Goal: Information Seeking & Learning: Check status

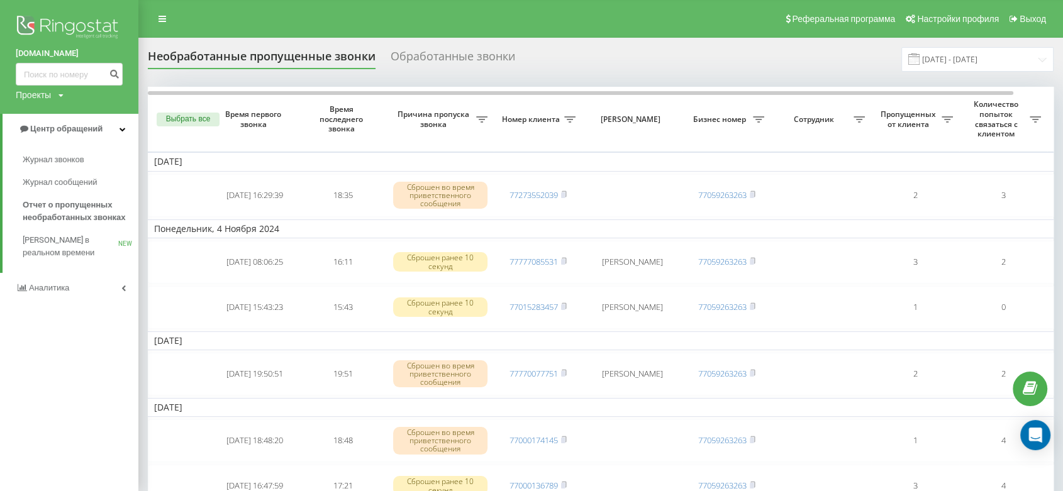
click at [78, 288] on link "Аналитика" at bounding box center [69, 288] width 138 height 30
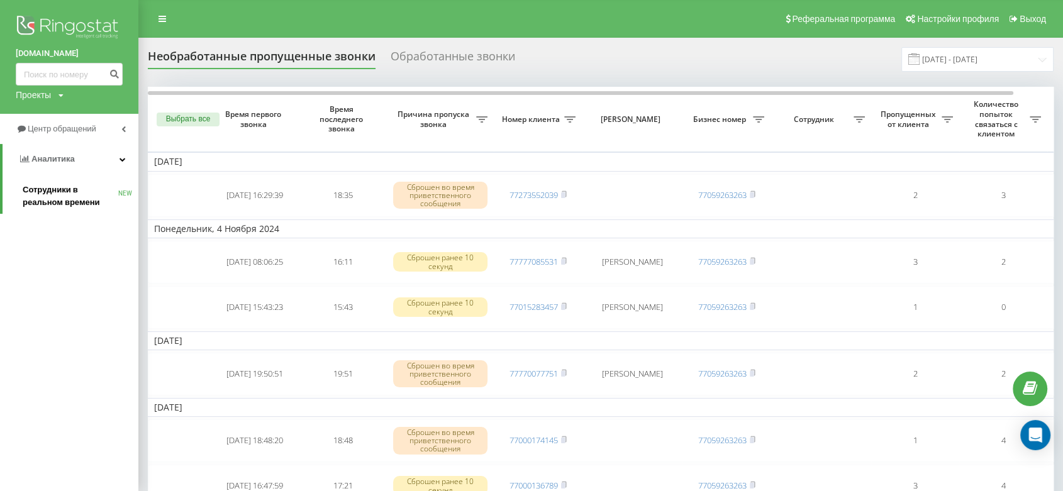
click at [57, 191] on span "Сотрудники в реальном времени" at bounding box center [71, 196] width 96 height 25
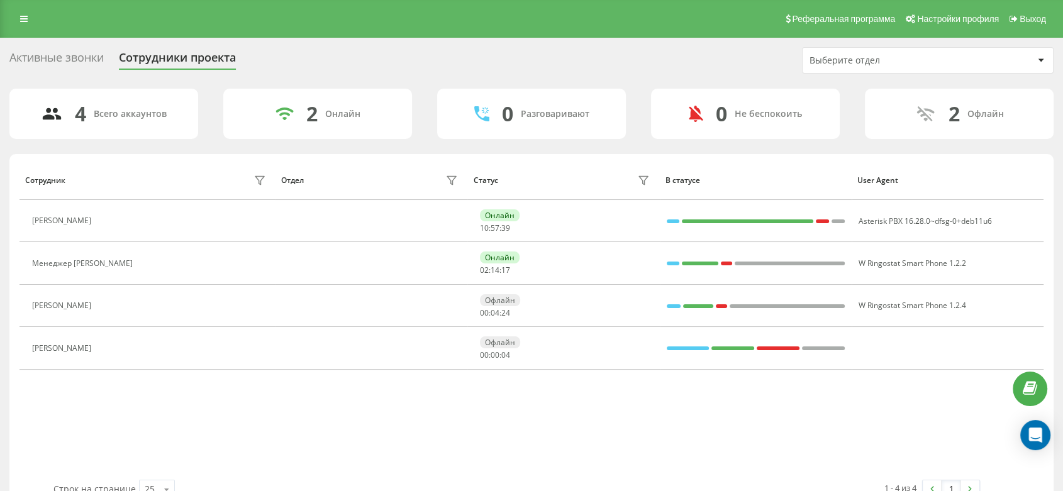
click at [443, 403] on div "Сотрудник Отдел Статус В статусе User Agent Наталья Онлайн 10 : 57 : 39 Asteris…" at bounding box center [531, 319] width 1024 height 319
click at [424, 121] on div "4 Всего аккаунтов 2 Онлайн 0 Разговаривают 0 Не беспокоить 2 Офлайн" at bounding box center [531, 114] width 1044 height 50
click at [975, 65] on div "Выберите отдел" at bounding box center [927, 60] width 250 height 25
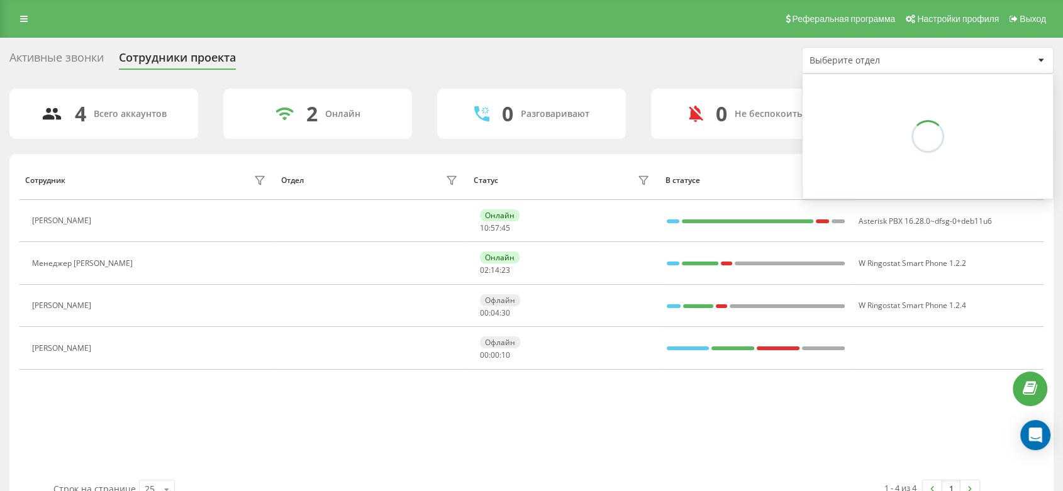
click at [974, 62] on div "Выберите отдел" at bounding box center [921, 60] width 224 height 11
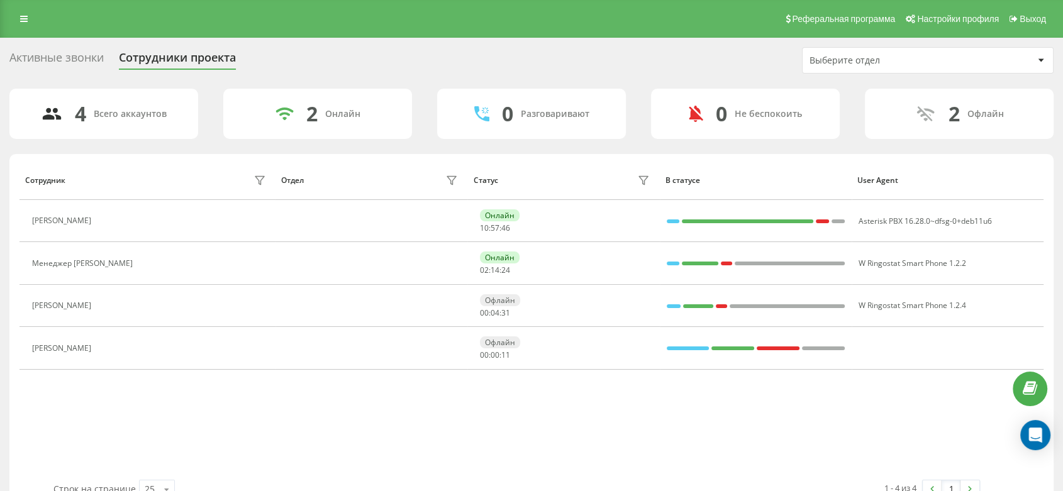
click at [1006, 62] on div "Выберите отдел" at bounding box center [921, 60] width 224 height 11
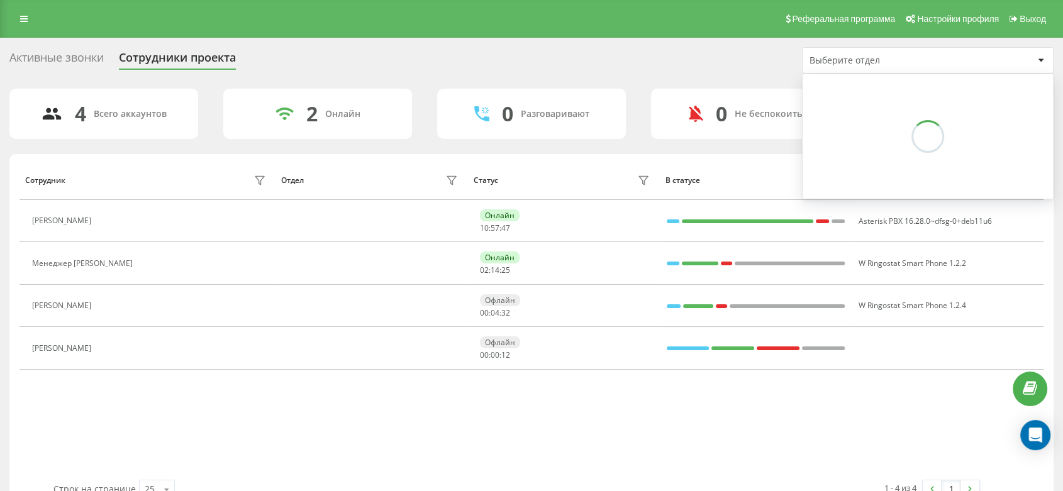
click at [1005, 58] on div "Выберите отдел" at bounding box center [921, 60] width 224 height 11
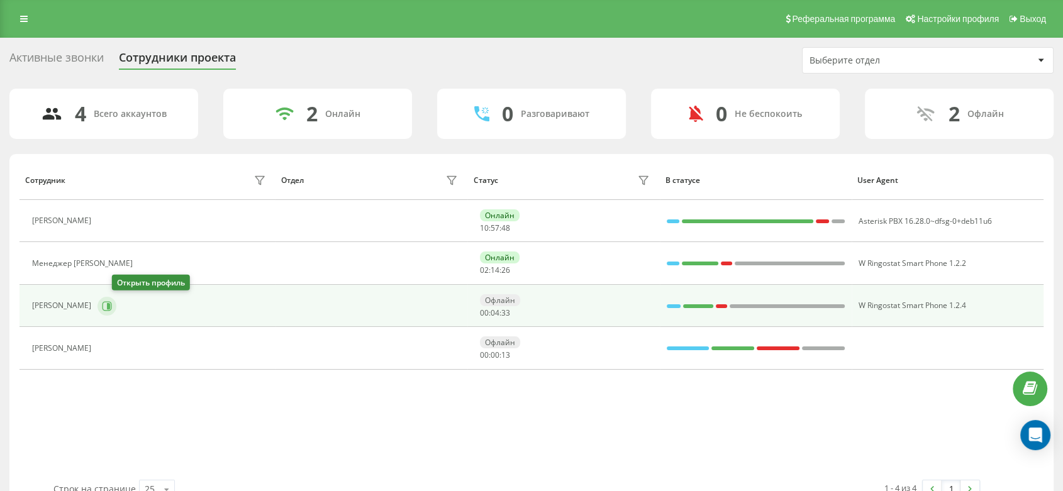
click at [110, 306] on icon at bounding box center [108, 305] width 3 height 6
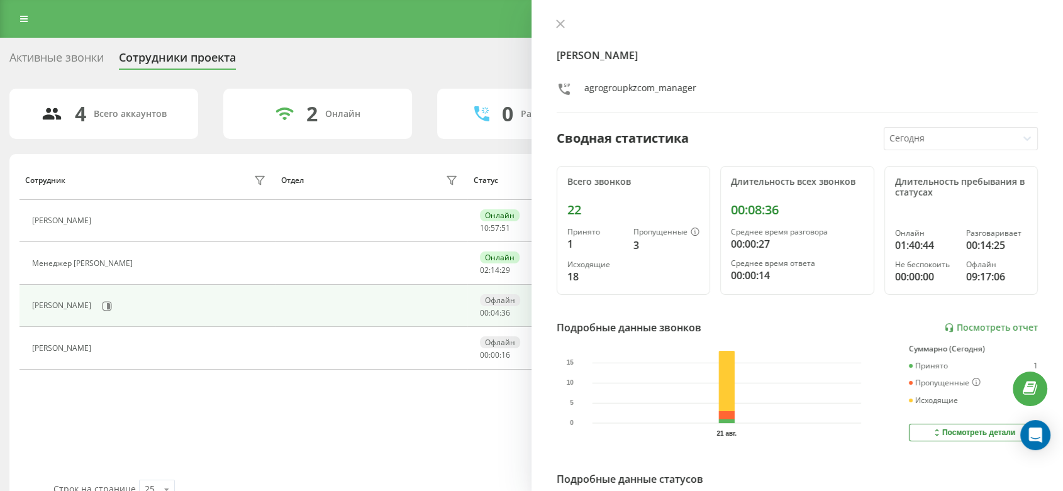
click at [764, 183] on div "Длительность всех звонков" at bounding box center [797, 182] width 132 height 11
click at [764, 182] on div "Длительность всех звонков" at bounding box center [797, 182] width 132 height 11
click at [812, 141] on div "Сводная статистика Сегодня" at bounding box center [797, 138] width 481 height 23
click at [931, 121] on div "Каирболатов Медет agrogroupkzcom_manager Сводная статистика Сегодня Всего звонк…" at bounding box center [796, 245] width 531 height 491
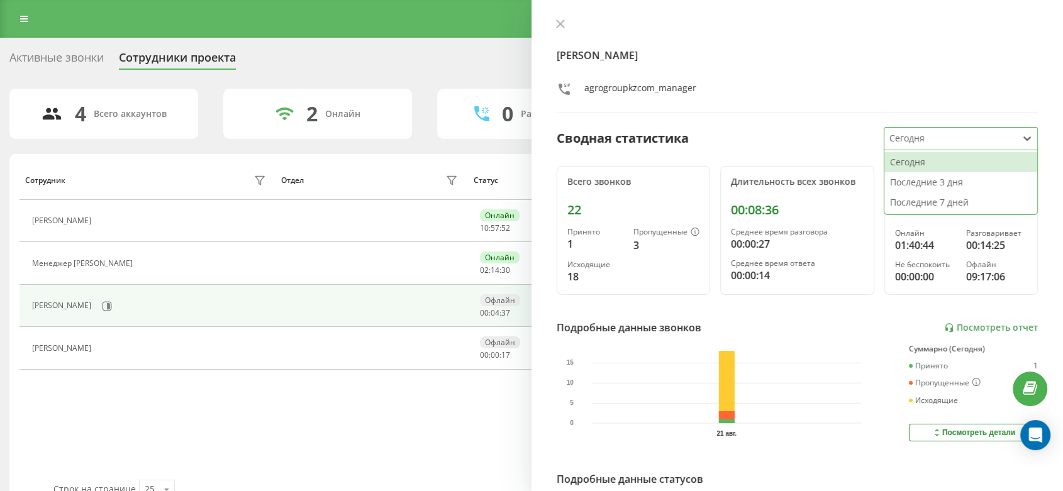
click at [930, 131] on div at bounding box center [950, 138] width 123 height 14
click at [916, 172] on div "Последние 3 дня" at bounding box center [960, 182] width 153 height 20
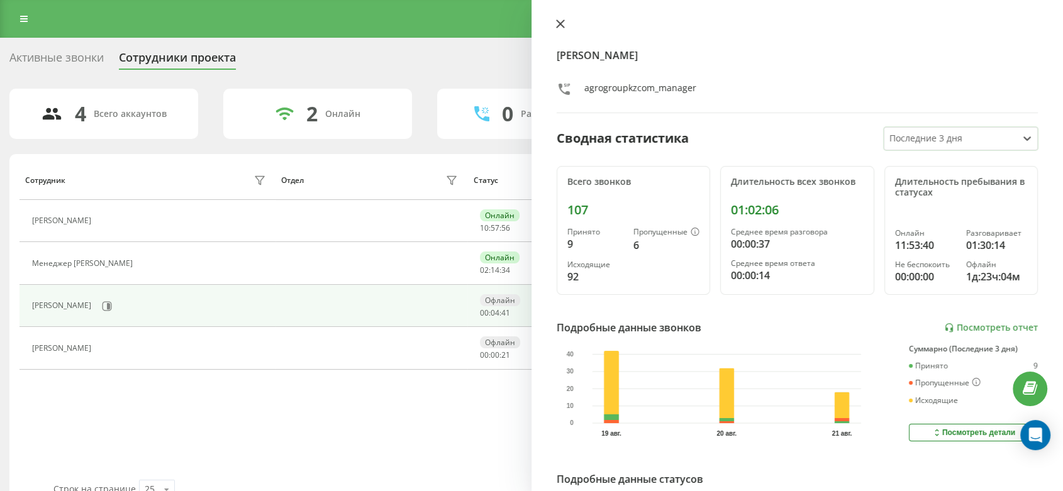
click at [563, 25] on icon at bounding box center [560, 23] width 9 height 9
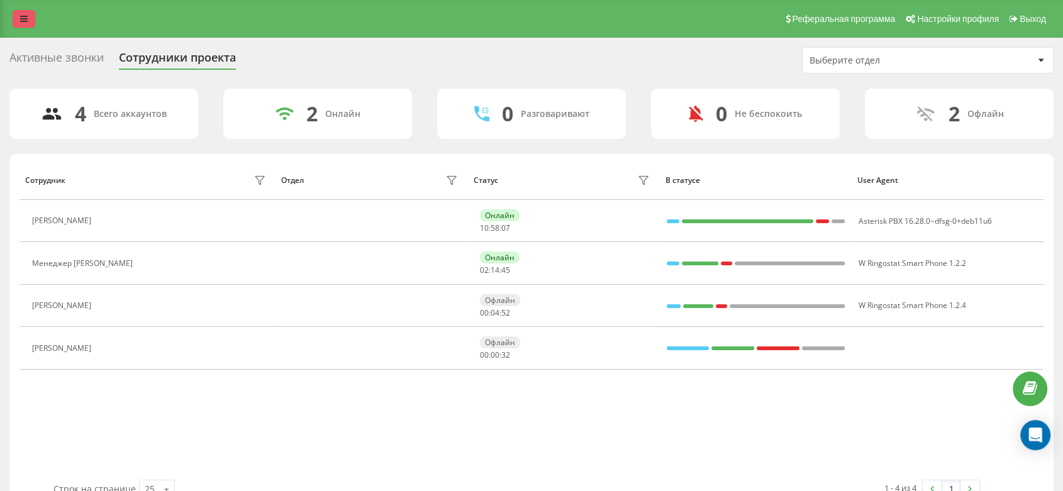
click at [19, 19] on link at bounding box center [24, 19] width 23 height 18
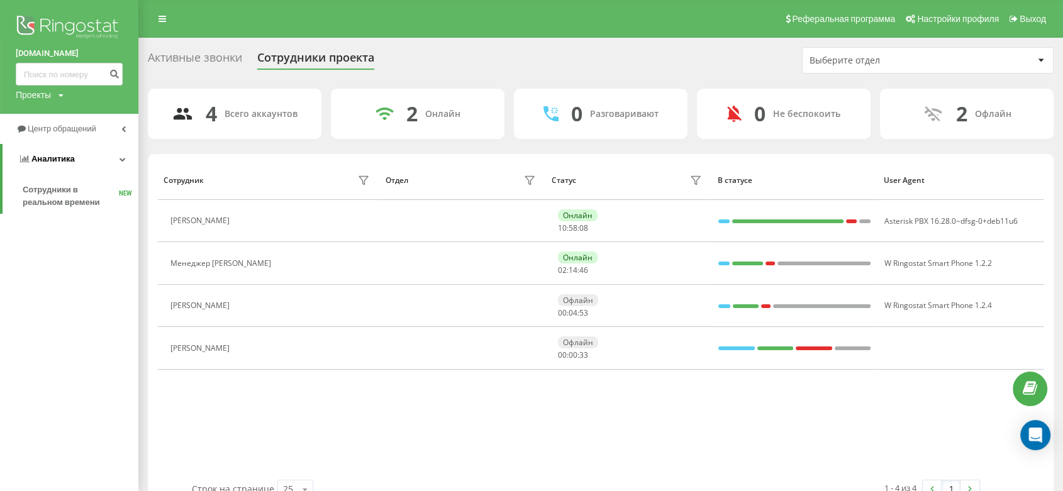
click at [70, 160] on span "Аналитика" at bounding box center [52, 158] width 43 height 9
click at [72, 170] on link "Аналитика" at bounding box center [69, 159] width 138 height 30
click at [60, 203] on span "Сотрудники в реальном времени" at bounding box center [71, 196] width 96 height 25
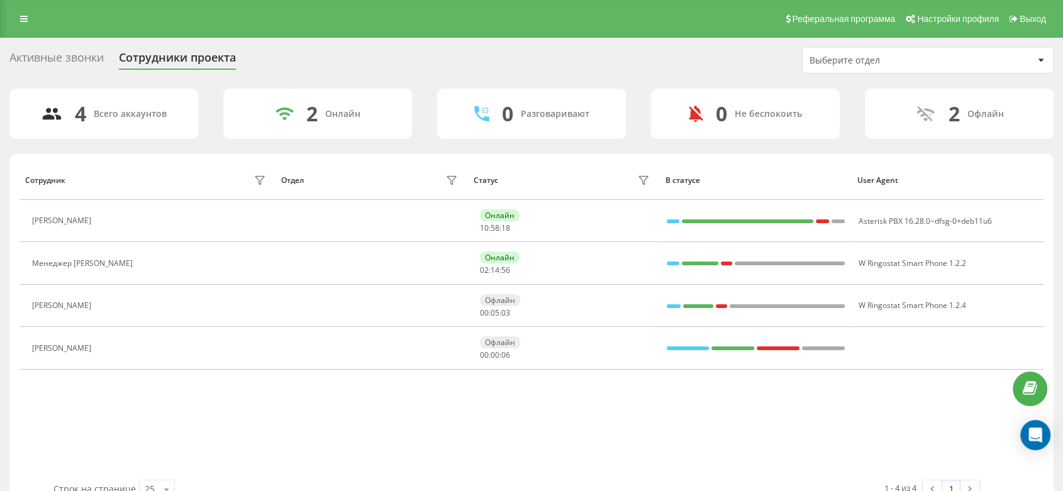
click at [335, 23] on div "Реферальная программа Настройки профиля Выход" at bounding box center [531, 19] width 1063 height 38
click at [30, 20] on link at bounding box center [24, 19] width 23 height 18
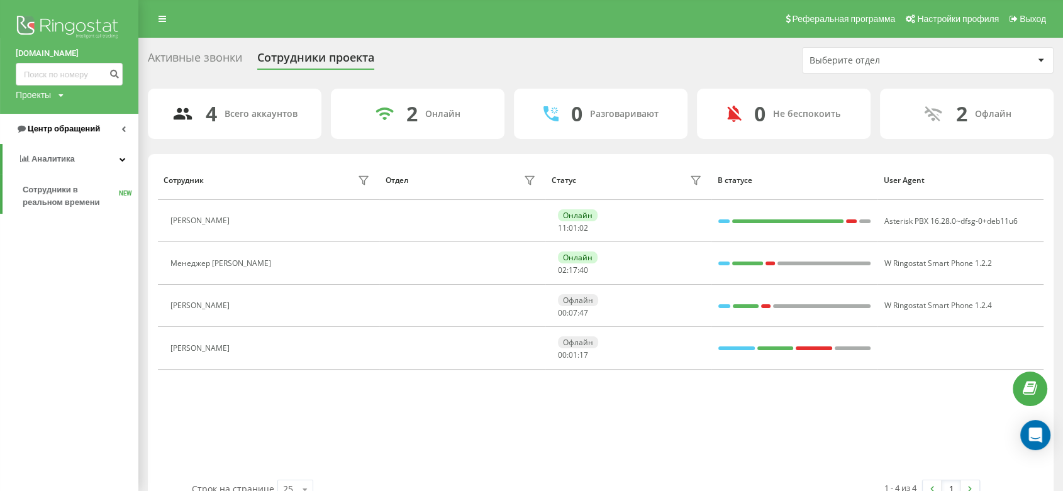
click at [75, 125] on span "Центр обращений" at bounding box center [64, 128] width 72 height 9
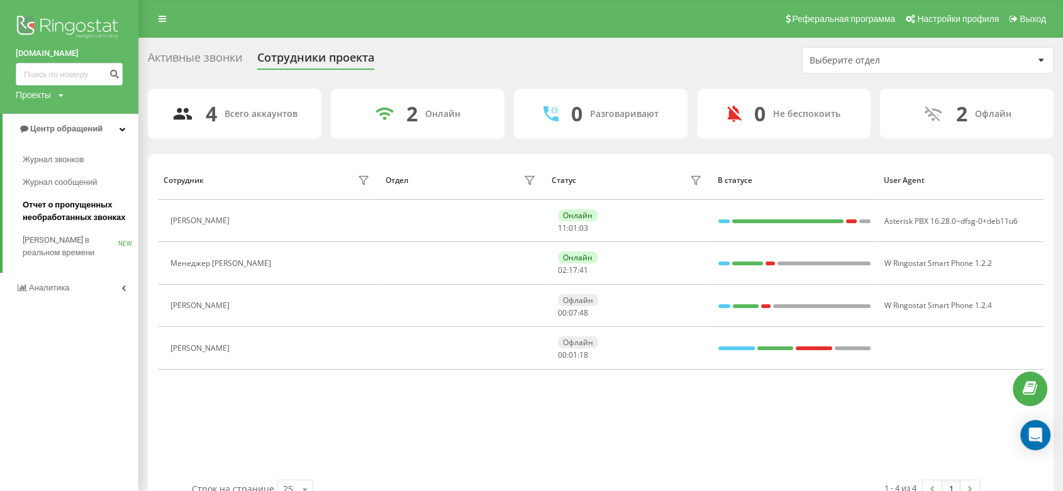
click at [82, 218] on span "Отчет о пропущенных необработанных звонках" at bounding box center [77, 211] width 109 height 25
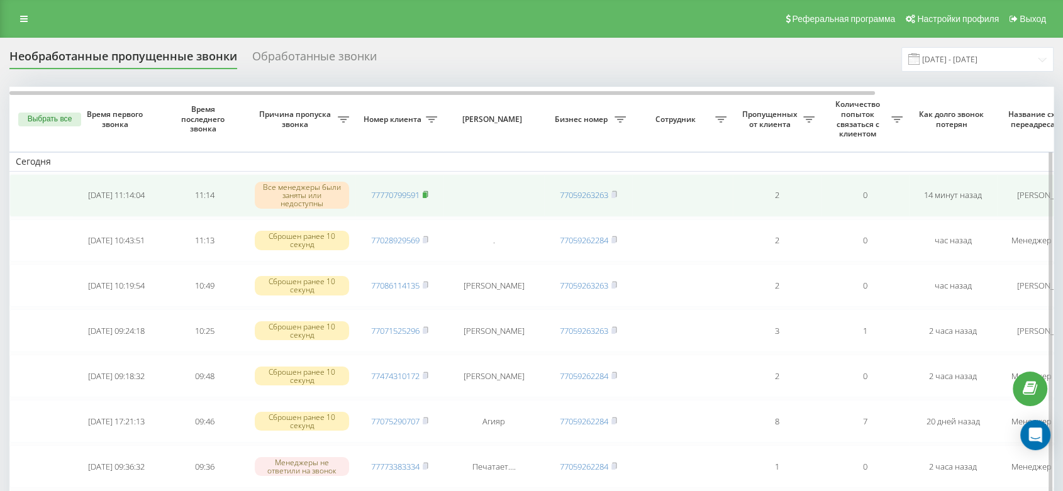
click at [428, 195] on icon at bounding box center [426, 195] width 6 height 8
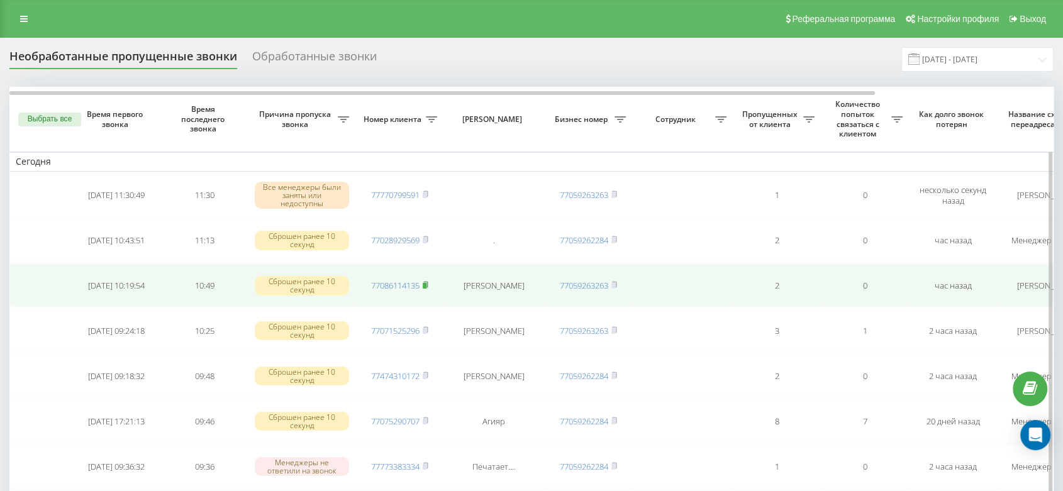
click at [426, 285] on rect at bounding box center [425, 286] width 4 height 6
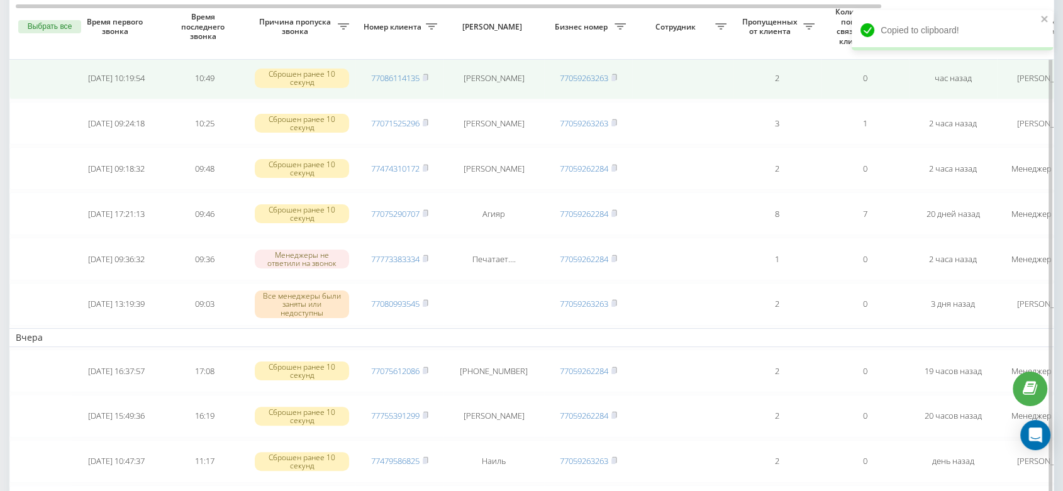
scroll to position [209, 0]
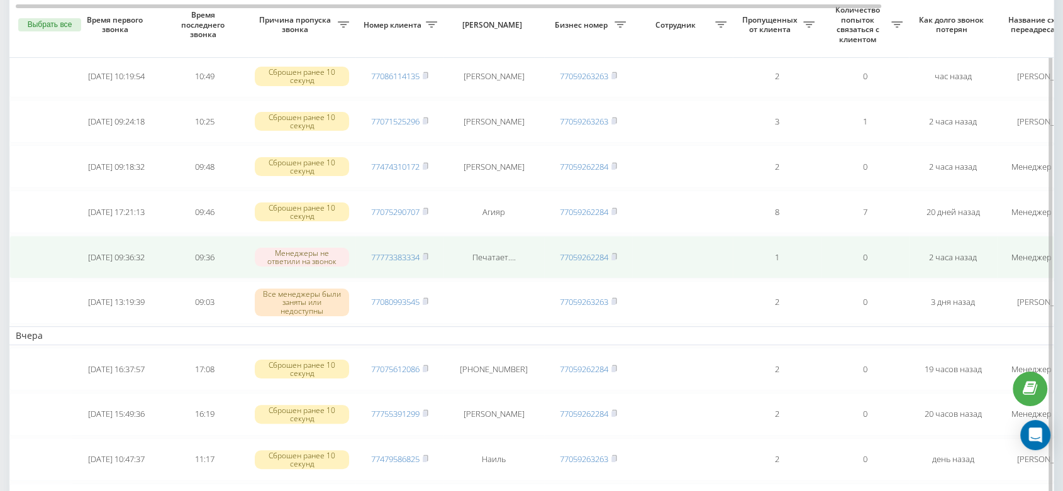
click at [428, 255] on icon at bounding box center [425, 256] width 4 height 6
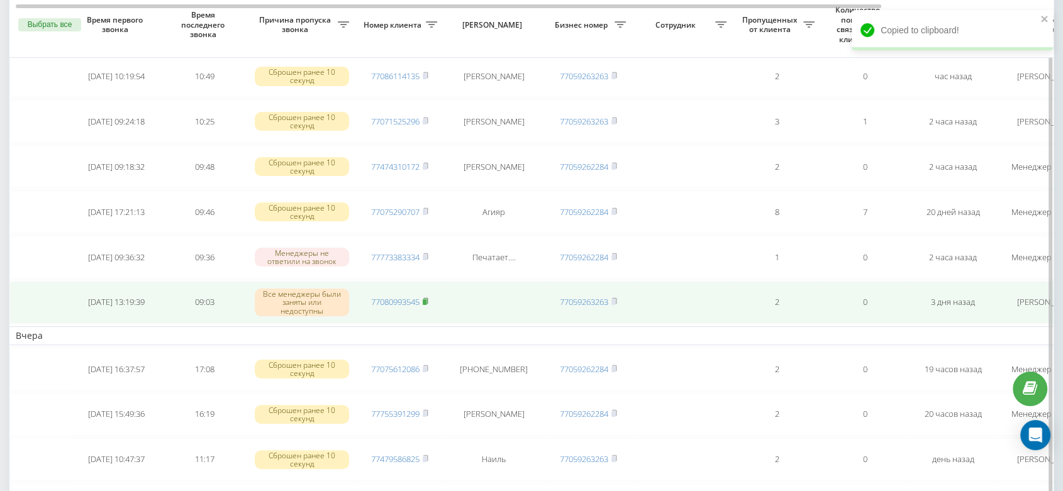
click at [426, 299] on rect at bounding box center [425, 302] width 4 height 6
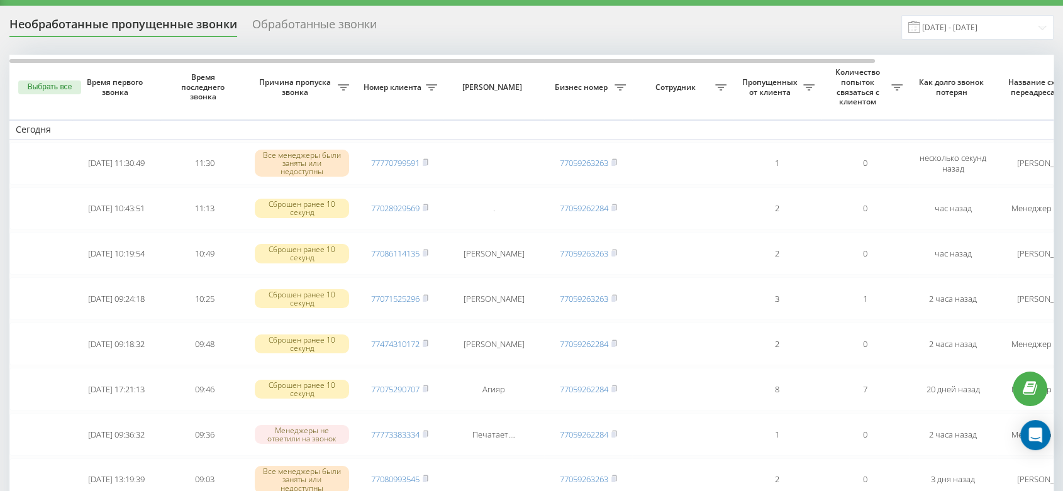
scroll to position [0, 0]
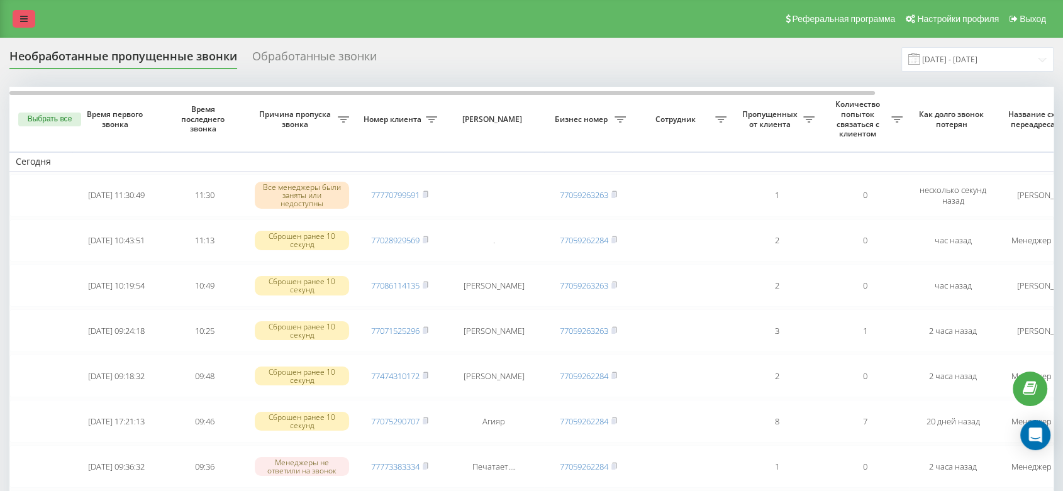
click at [23, 20] on icon at bounding box center [24, 18] width 8 height 9
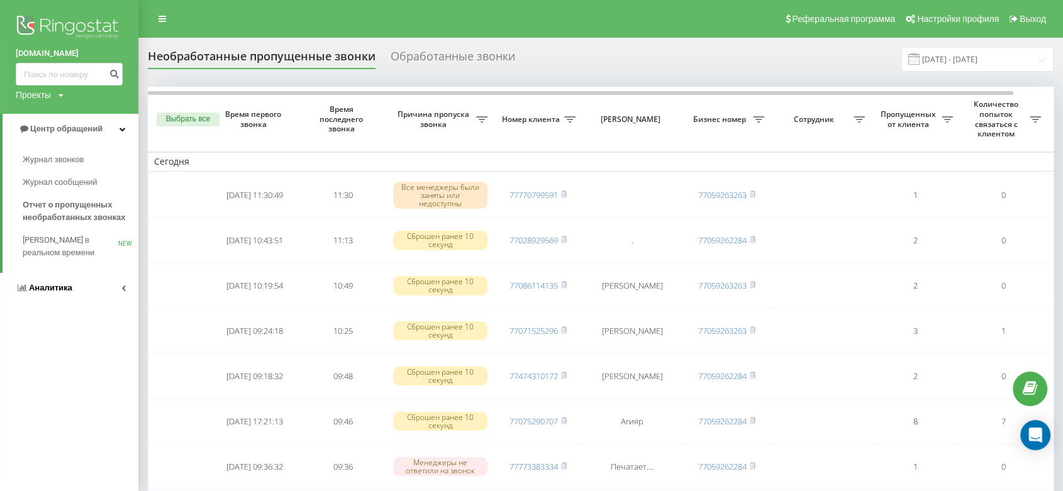
click at [89, 275] on link "Аналитика" at bounding box center [69, 288] width 138 height 30
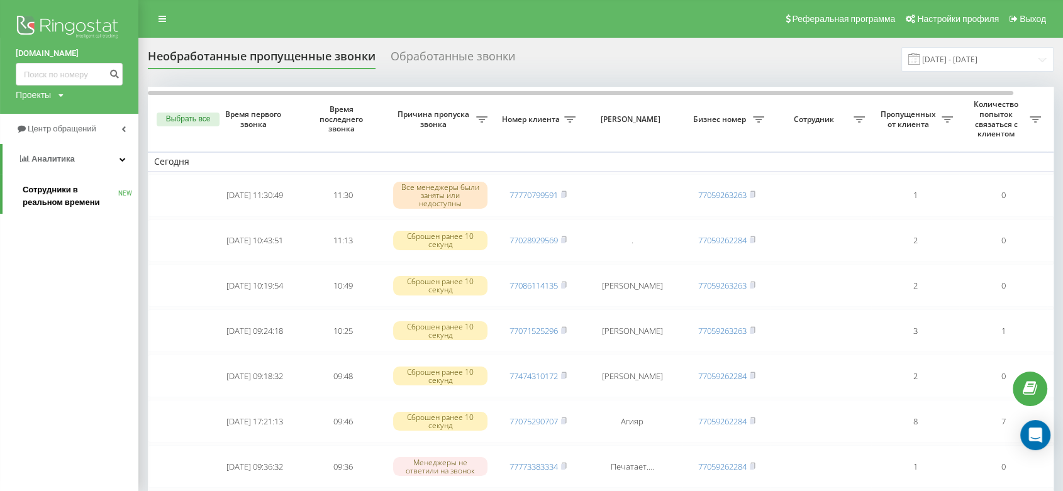
click at [62, 195] on span "Сотрудники в реальном времени" at bounding box center [71, 196] width 96 height 25
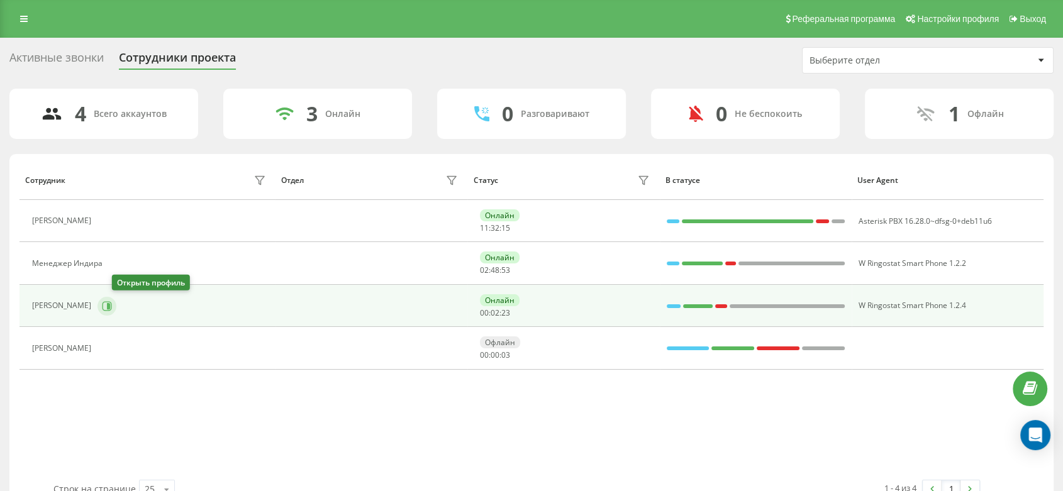
click at [112, 306] on icon at bounding box center [107, 306] width 10 height 10
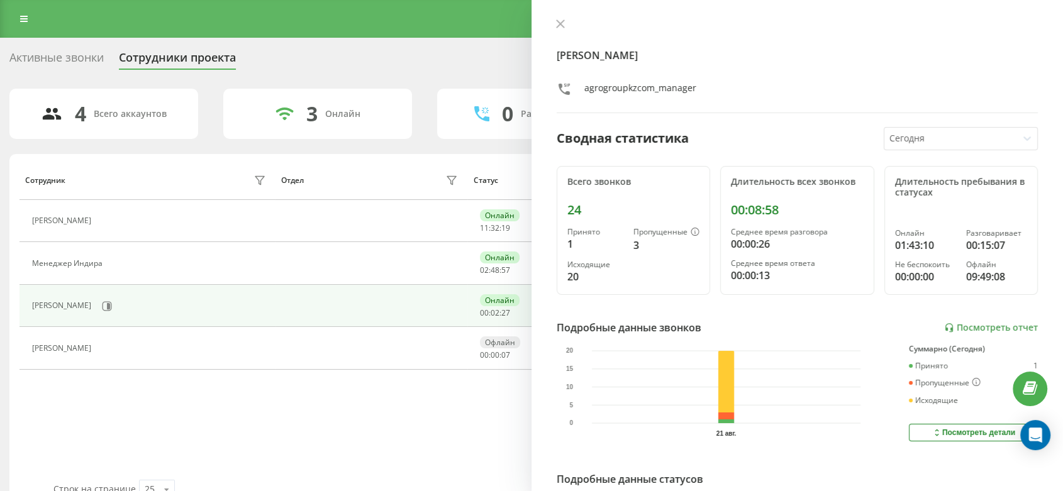
click at [560, 24] on icon at bounding box center [561, 24] width 8 height 8
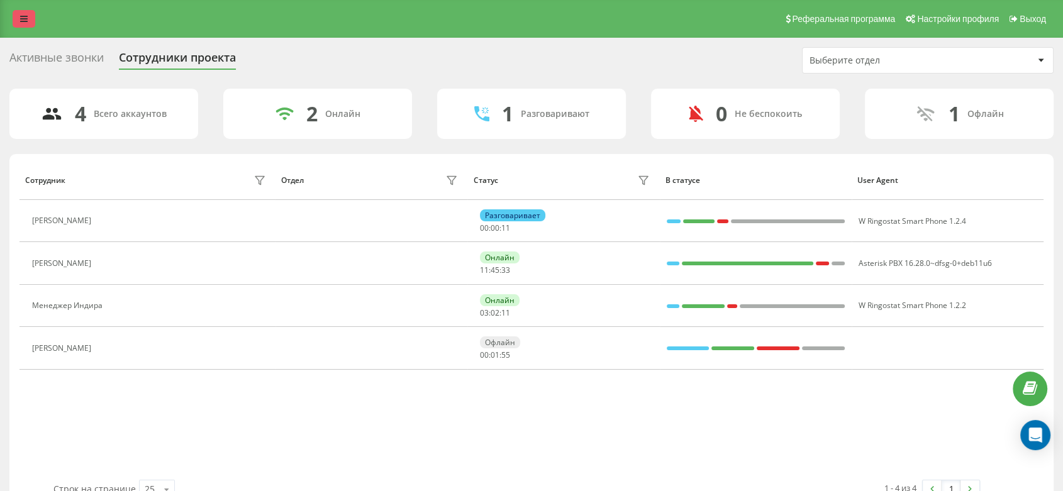
click at [21, 24] on link at bounding box center [24, 19] width 23 height 18
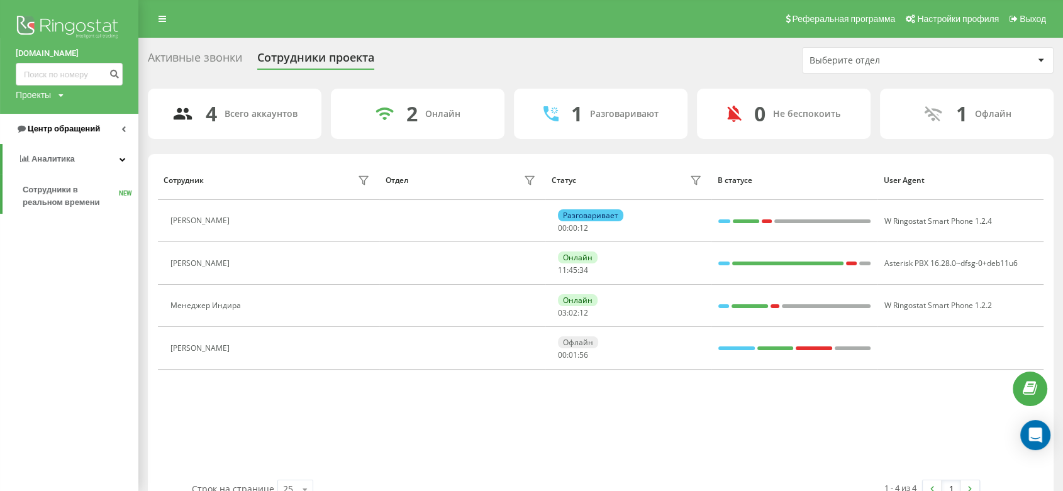
click at [52, 130] on span "Центр обращений" at bounding box center [64, 128] width 72 height 9
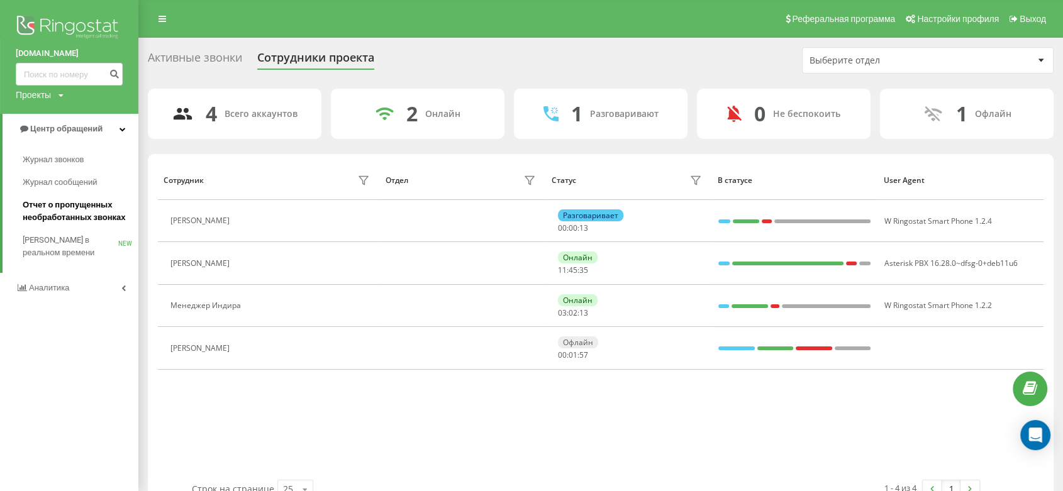
click at [72, 206] on span "Отчет о пропущенных необработанных звонках" at bounding box center [77, 211] width 109 height 25
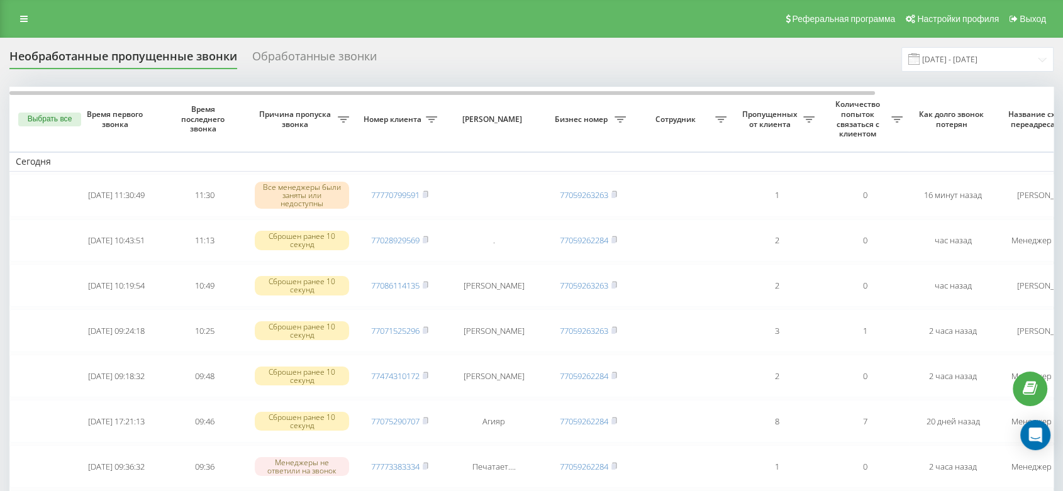
click at [35, 25] on div "Реферальная программа Настройки профиля Выход" at bounding box center [531, 19] width 1063 height 38
click at [28, 20] on link at bounding box center [24, 19] width 23 height 18
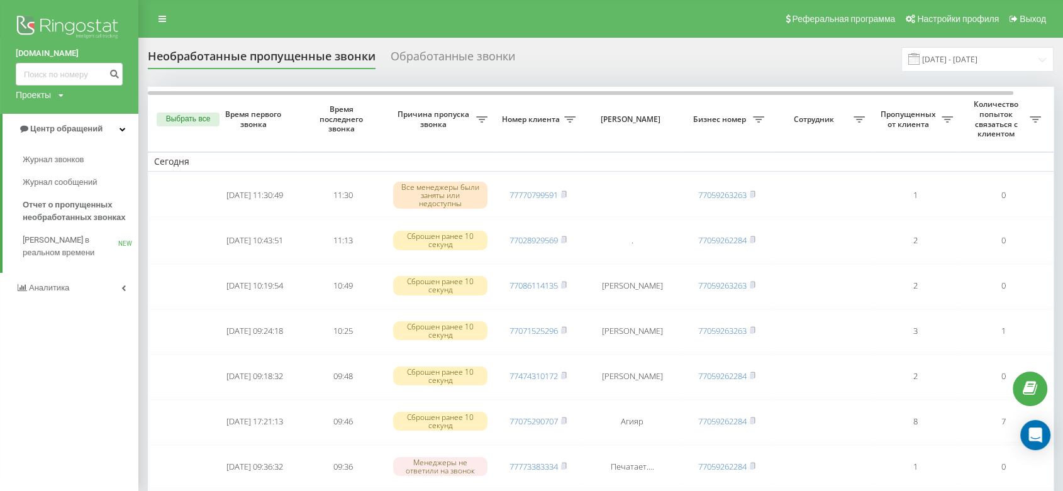
click at [108, 280] on link "Аналитика" at bounding box center [69, 288] width 138 height 30
click at [69, 197] on span "Сотрудники в реальном времени" at bounding box center [71, 196] width 96 height 25
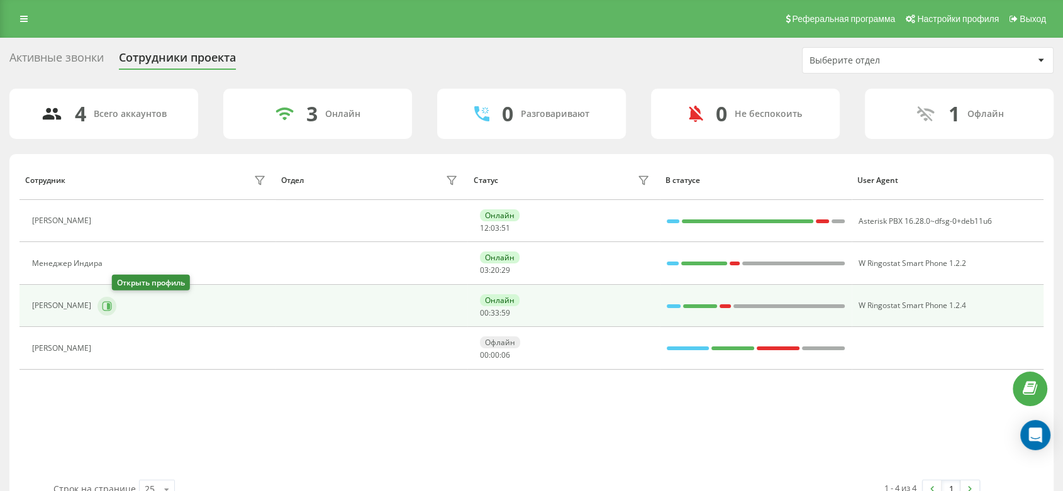
click at [110, 306] on icon at bounding box center [108, 305] width 3 height 6
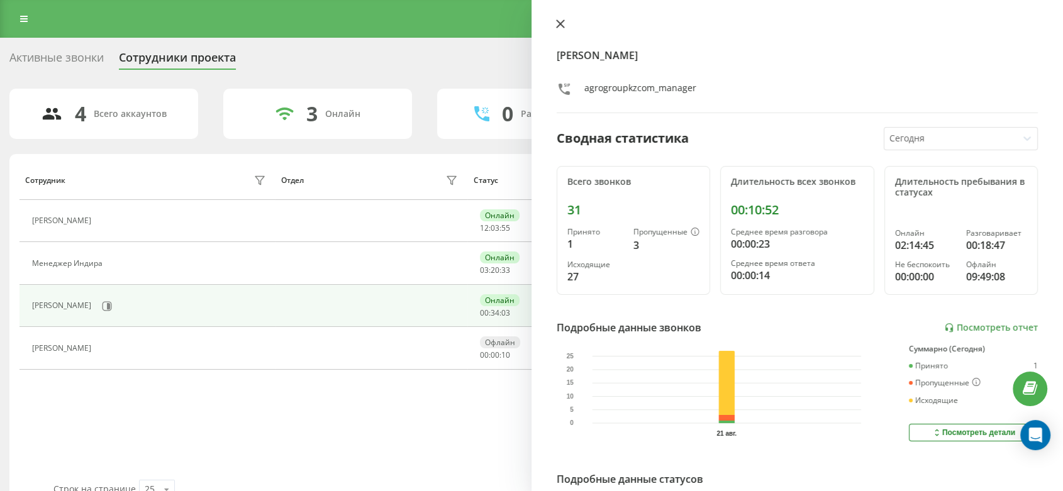
click at [561, 23] on icon at bounding box center [561, 24] width 8 height 8
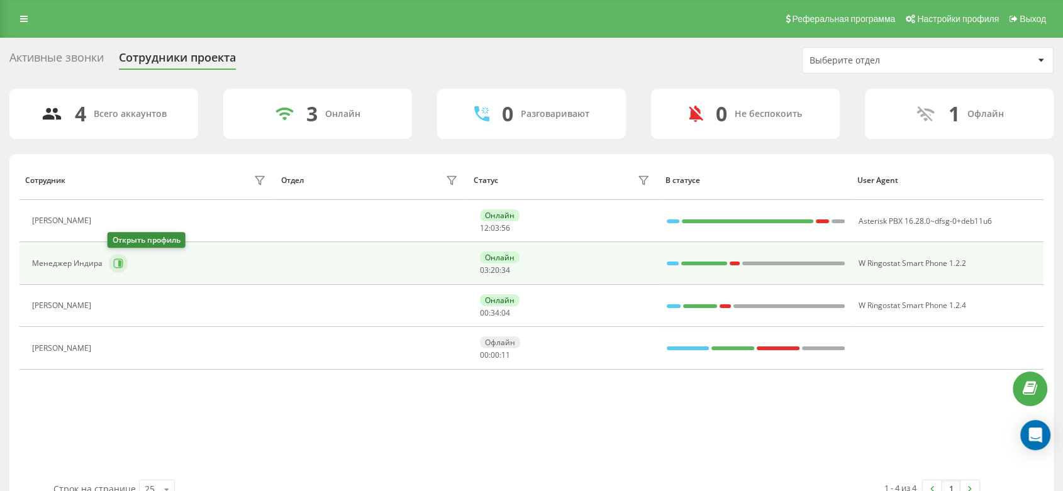
click at [119, 265] on icon at bounding box center [119, 263] width 3 height 6
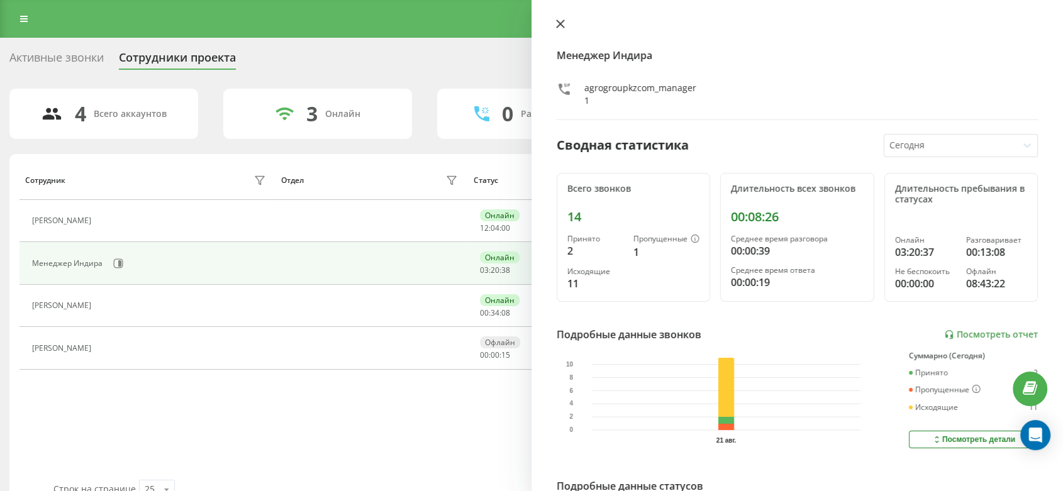
click at [559, 21] on icon at bounding box center [560, 23] width 9 height 9
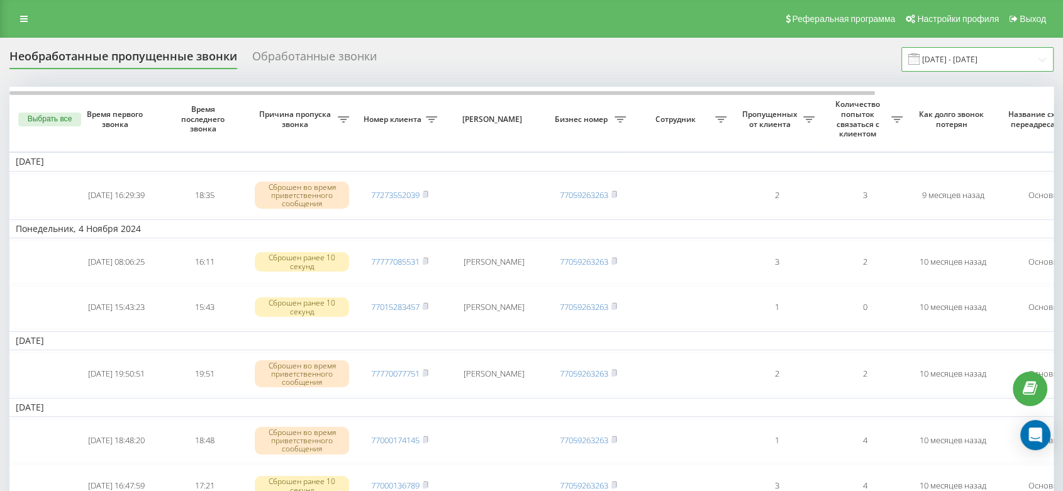
click at [945, 62] on input "[DATE] - [DATE]" at bounding box center [977, 59] width 152 height 25
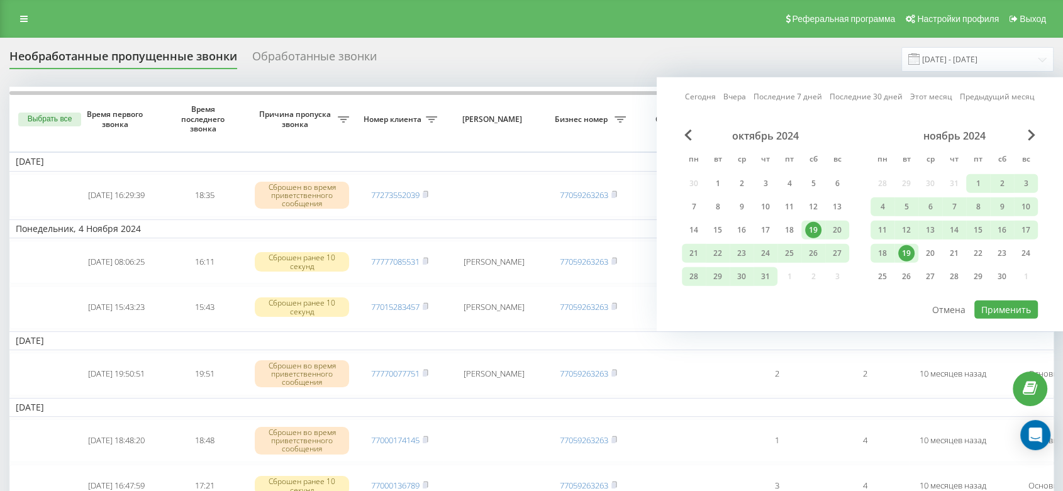
click at [921, 89] on div "[DATE] [DATE] Последние 7 дней Последние 30 дней Этот месяц Предыдущий месяц [D…" at bounding box center [860, 204] width 406 height 254
click at [922, 94] on link "Этот месяц" at bounding box center [931, 97] width 42 height 12
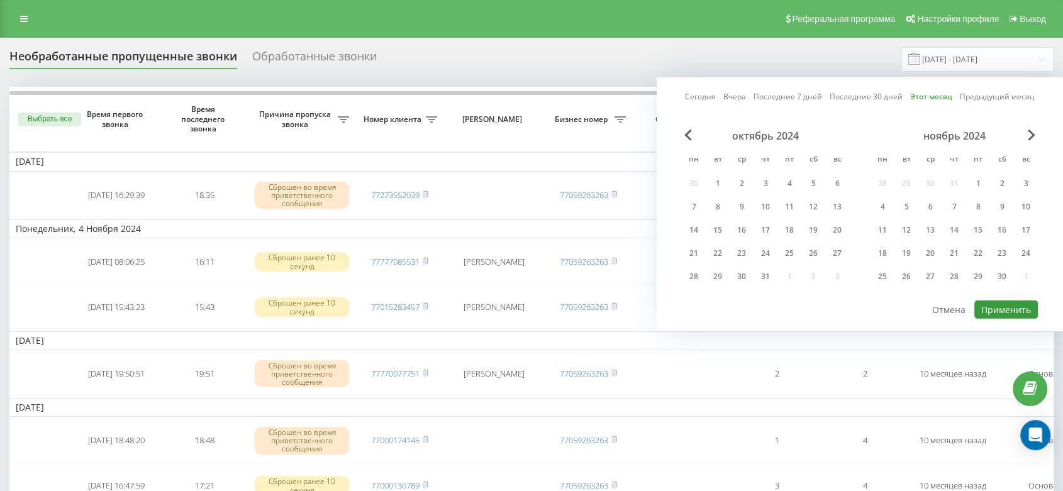
click at [993, 304] on button "Применить" at bounding box center [1006, 310] width 64 height 18
type input "[DATE] - [DATE]"
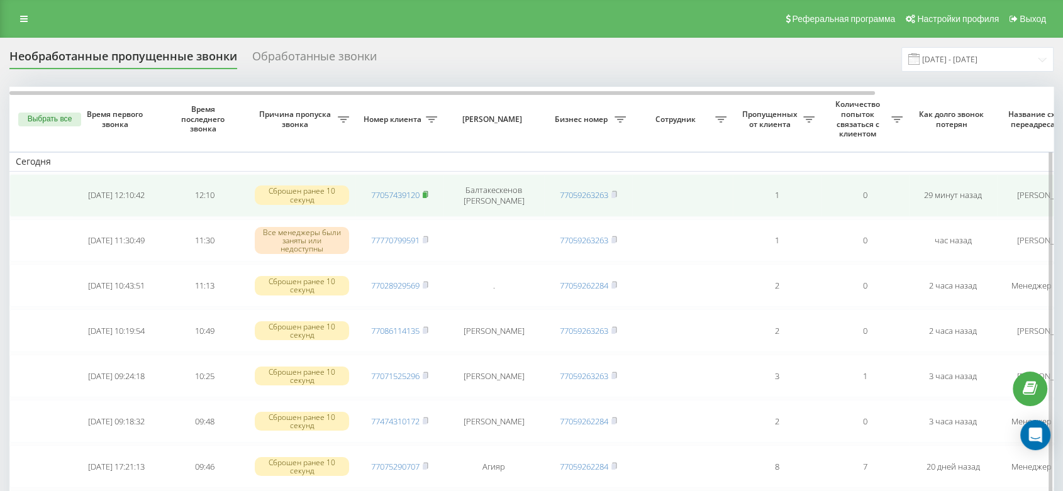
click at [426, 196] on rect at bounding box center [425, 195] width 4 height 6
